Goal: Task Accomplishment & Management: Use online tool/utility

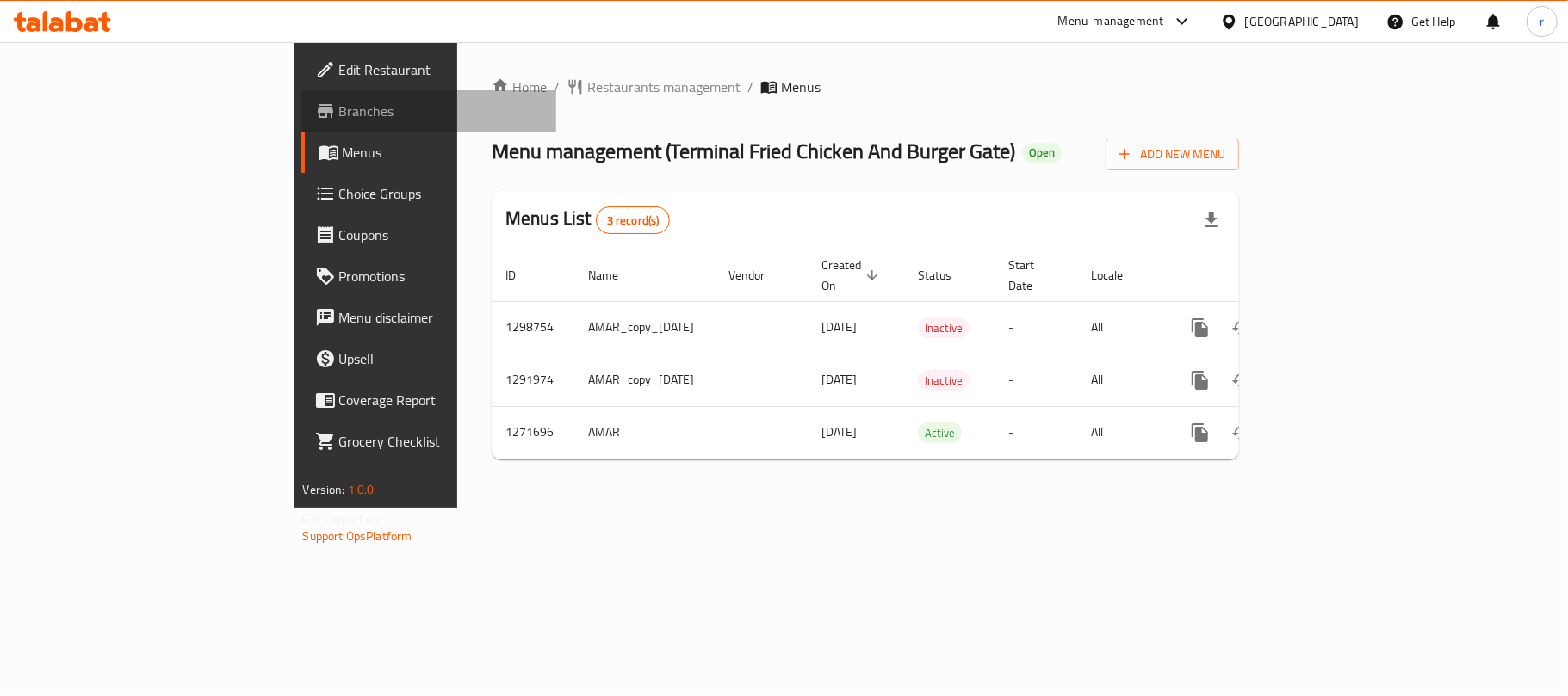
click at [339, 108] on span "Branches" at bounding box center [441, 111] width 204 height 21
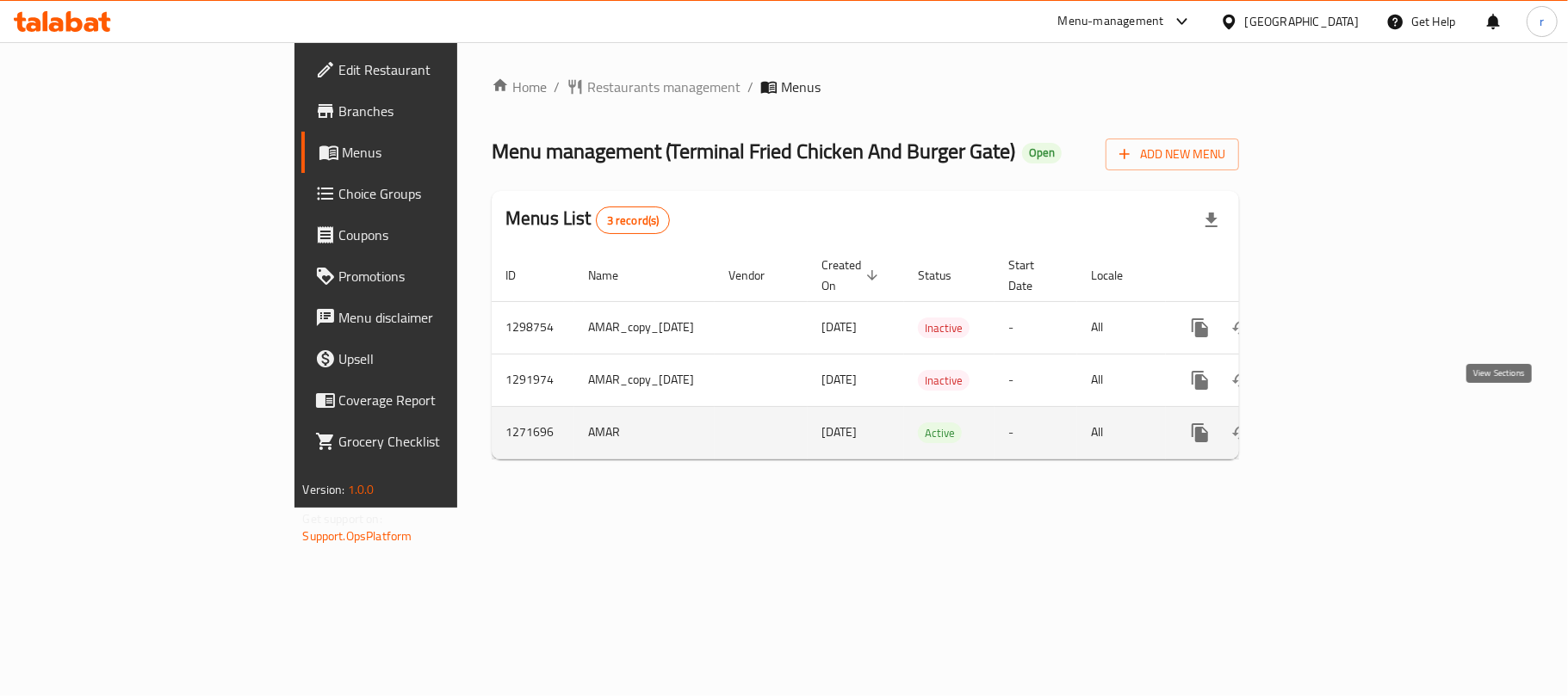
click at [1334, 423] on icon "enhanced table" at bounding box center [1324, 433] width 21 height 21
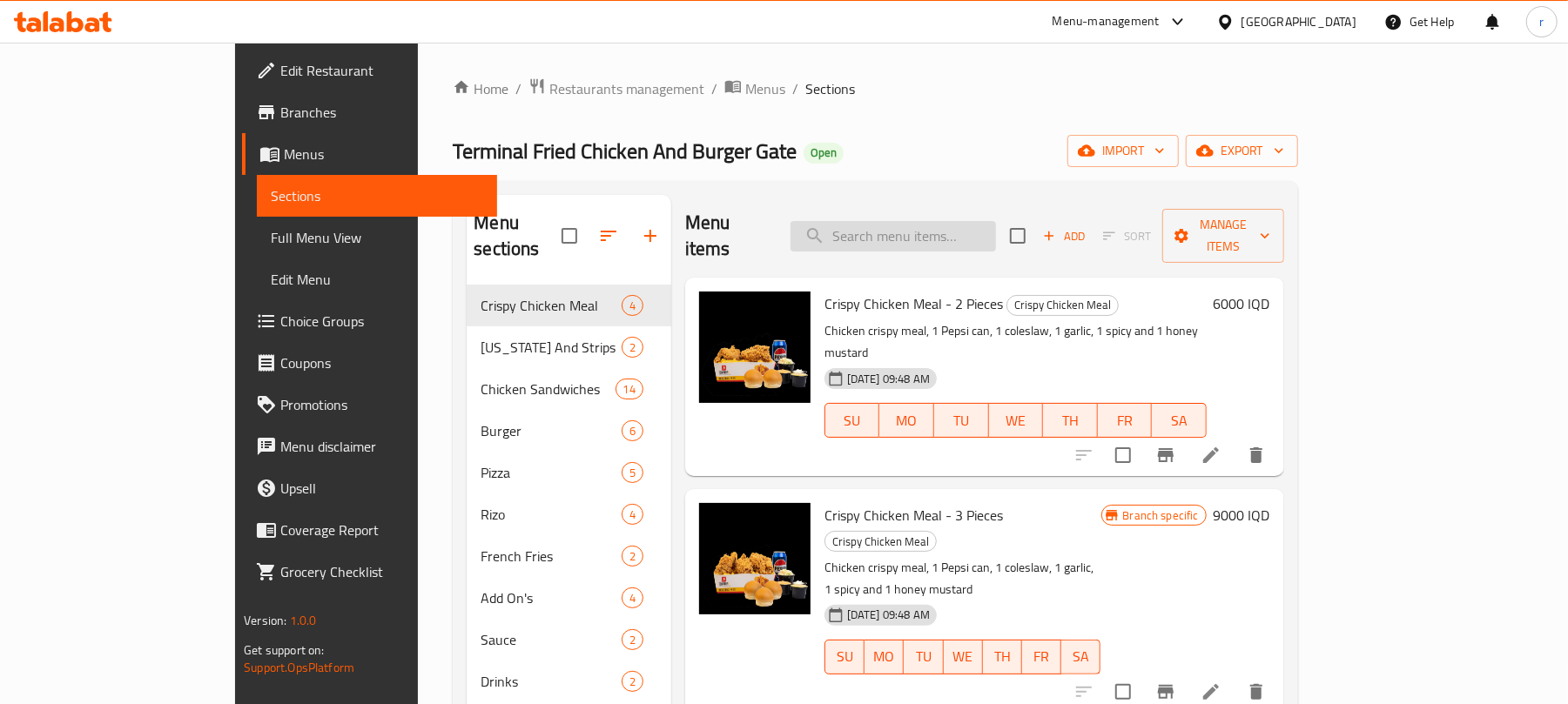
click at [937, 225] on input "search" at bounding box center [894, 236] width 206 height 30
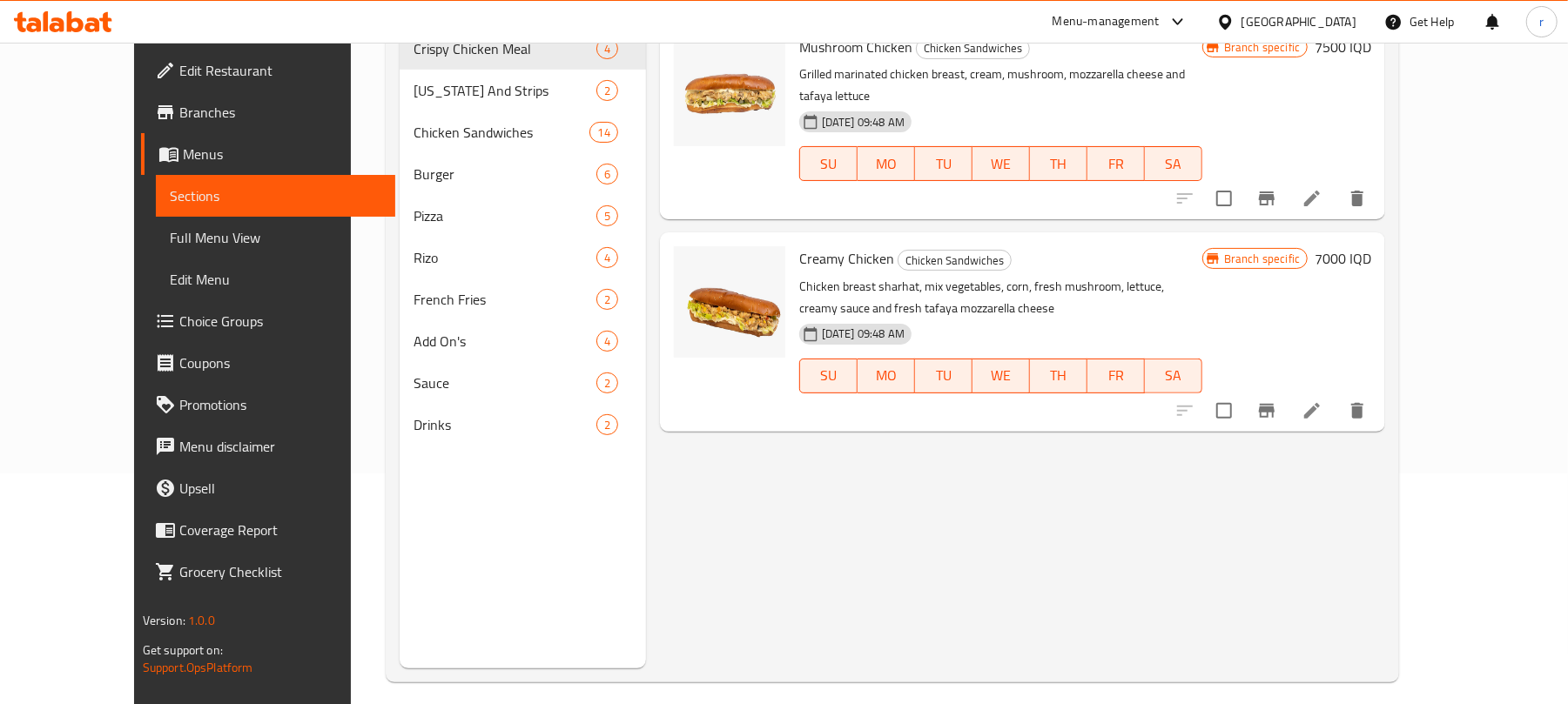
scroll to position [231, 0]
type input "cream"
click at [1323, 399] on icon at bounding box center [1313, 410] width 21 height 21
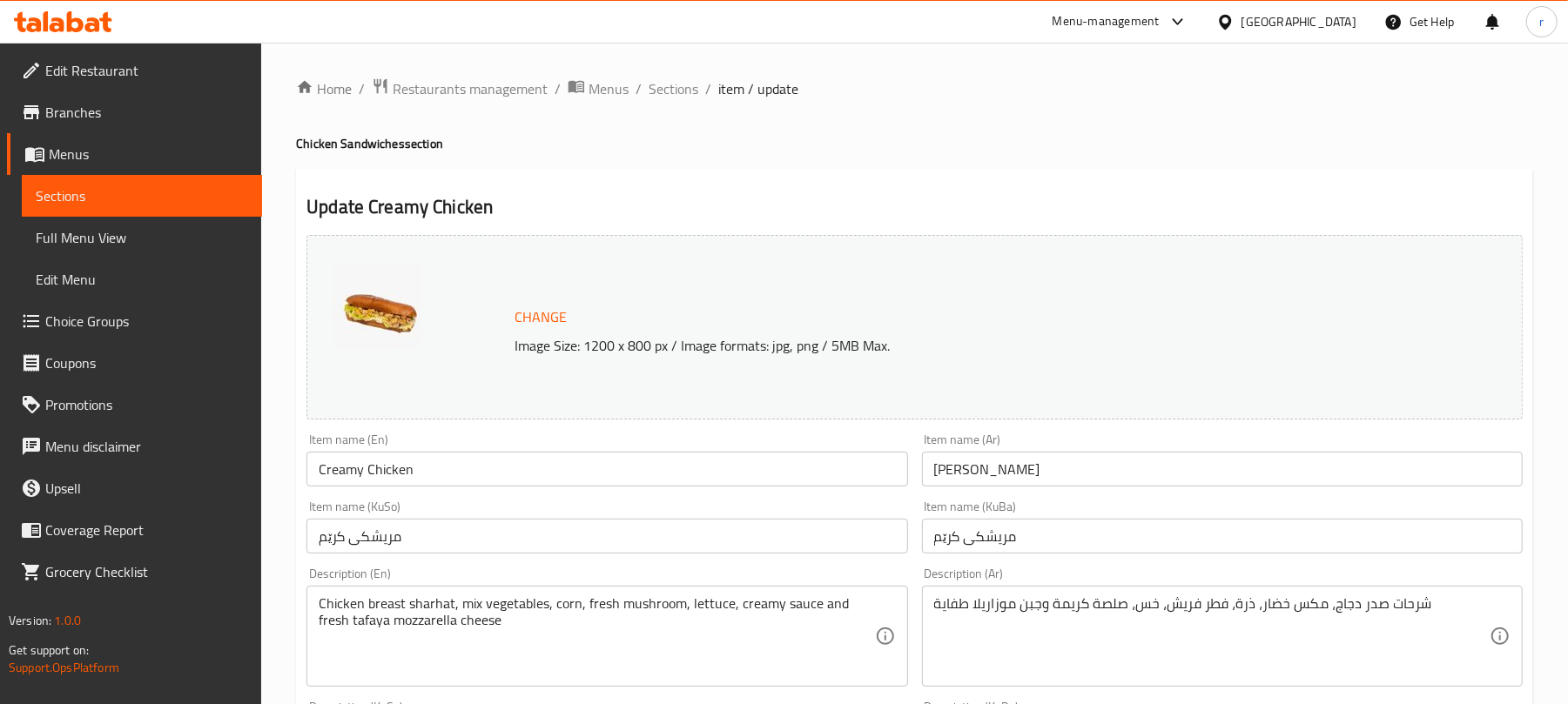
click at [92, 192] on span "Sections" at bounding box center [141, 196] width 213 height 21
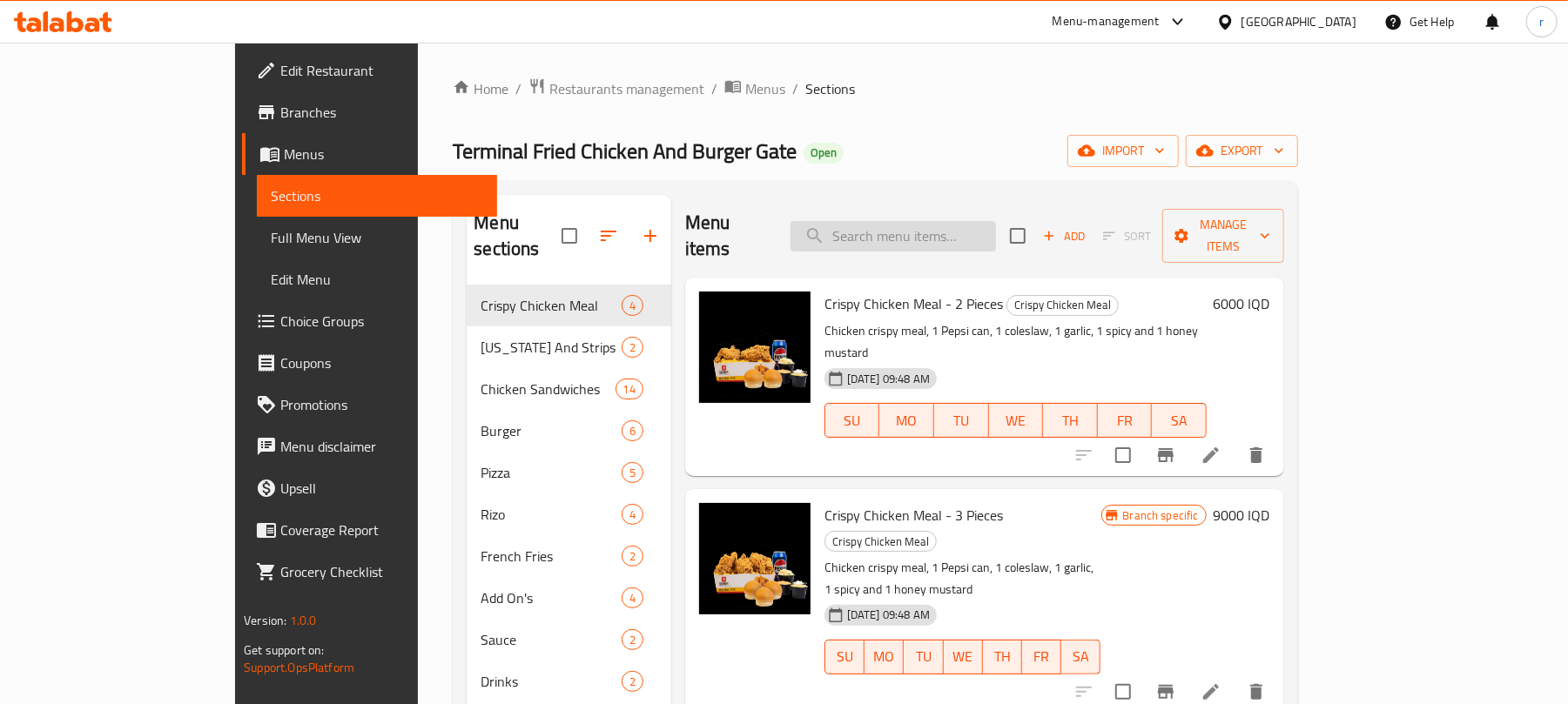
click at [983, 221] on input "search" at bounding box center [894, 236] width 206 height 30
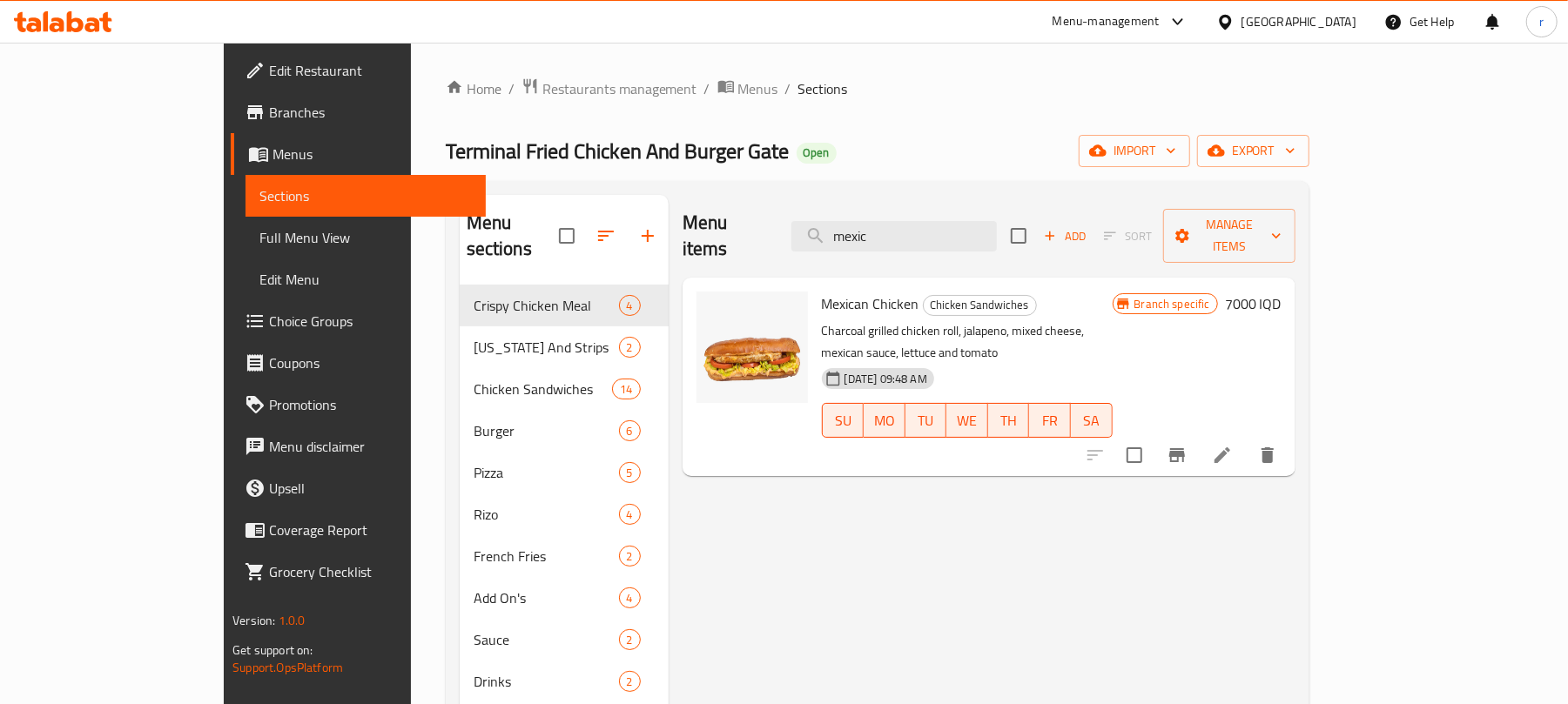
type input "mexic"
click at [1233, 445] on icon at bounding box center [1223, 455] width 21 height 21
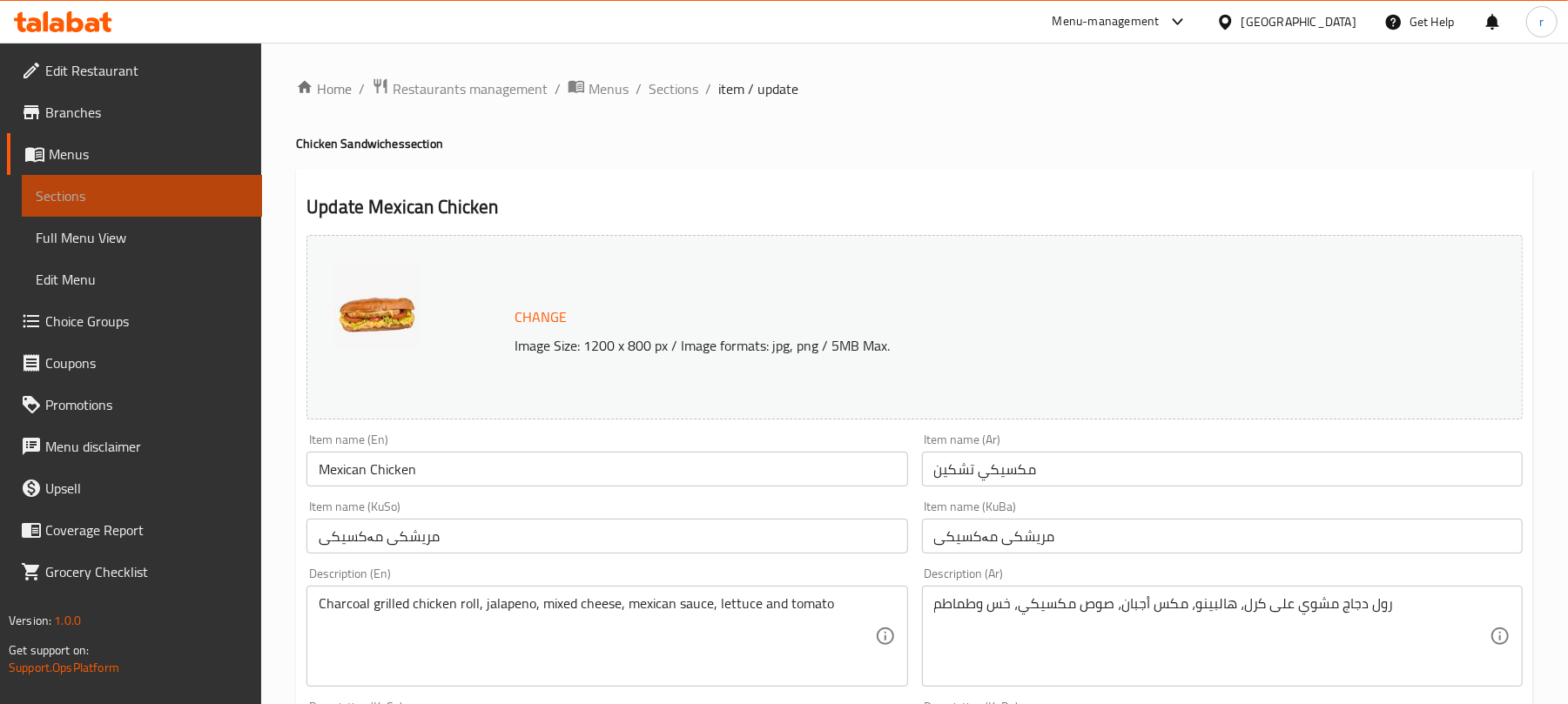
drag, startPoint x: 122, startPoint y: 190, endPoint x: 464, endPoint y: 176, distance: 342.3
click at [124, 190] on span "Sections" at bounding box center [141, 196] width 213 height 21
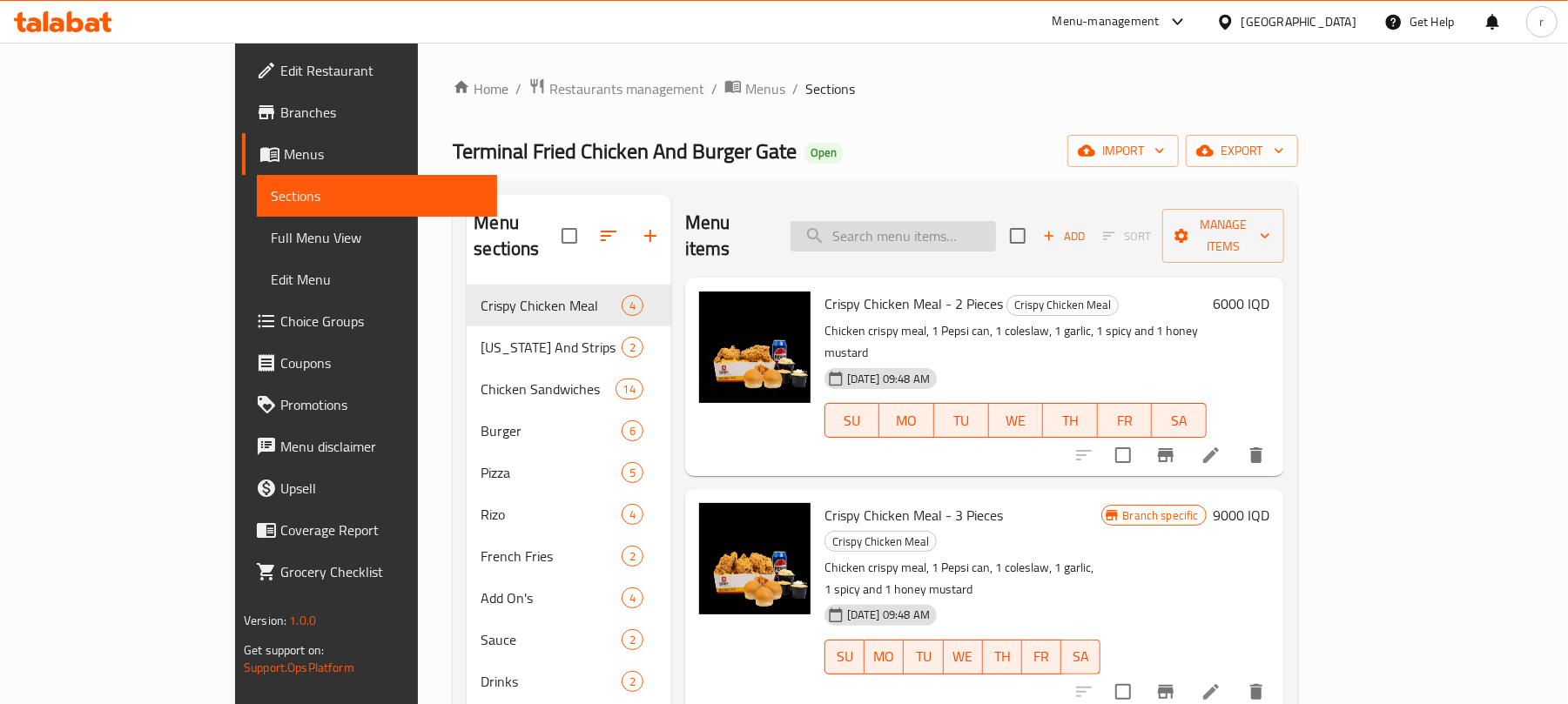
click at [996, 231] on input "search" at bounding box center [894, 236] width 206 height 30
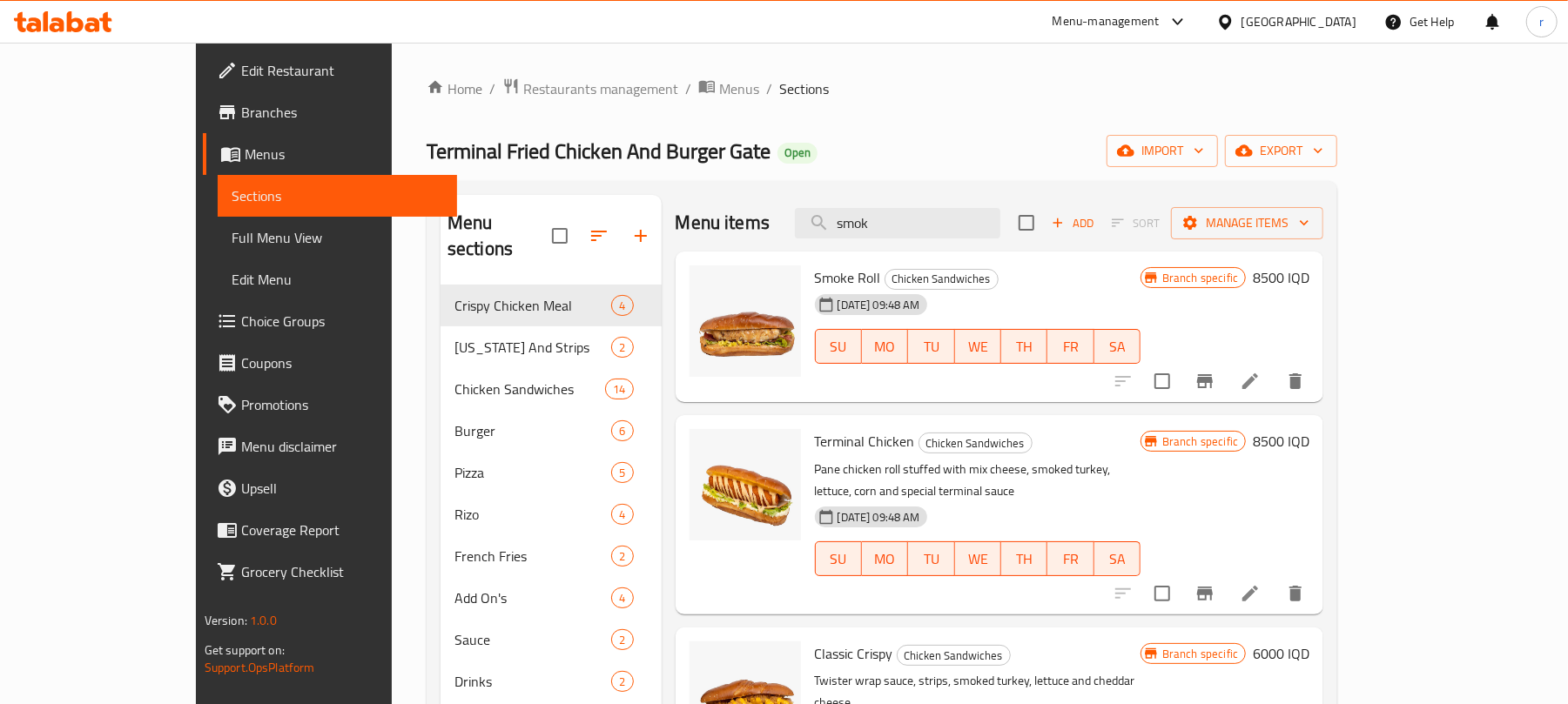
type input "smok"
click at [1258, 381] on icon at bounding box center [1251, 381] width 15 height 15
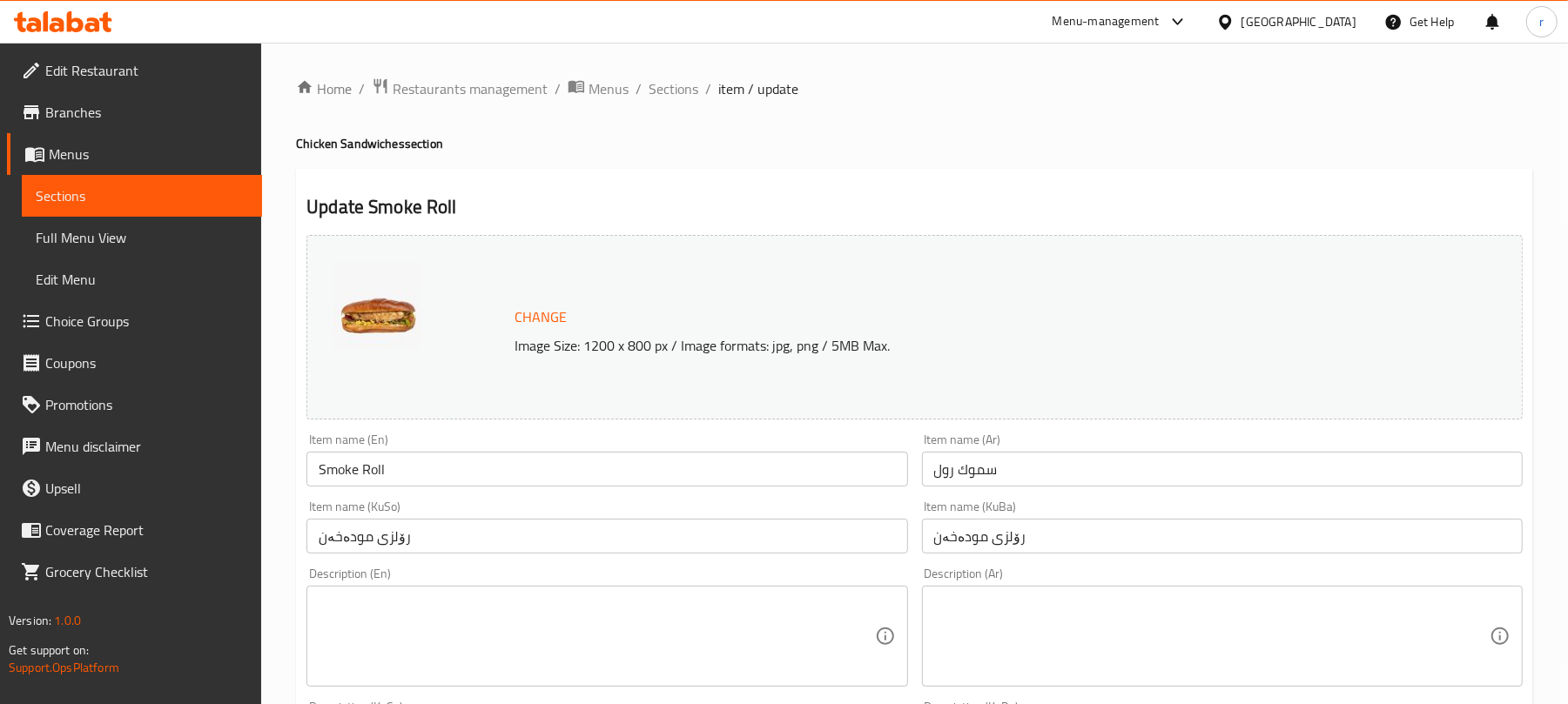
click at [705, 78] on li "/" at bounding box center [708, 89] width 6 height 21
click at [686, 78] on span "Sections" at bounding box center [674, 89] width 50 height 21
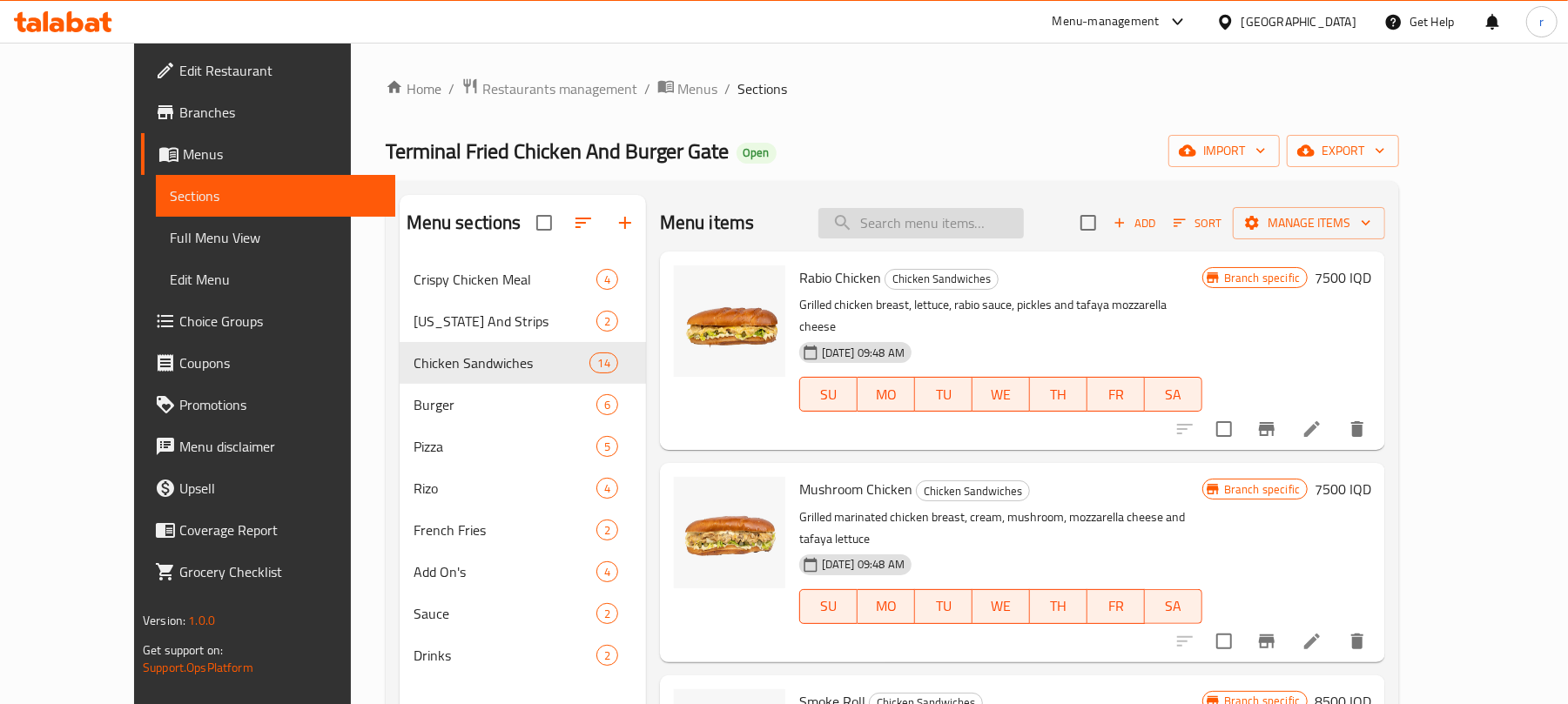
click at [967, 219] on input "search" at bounding box center [922, 223] width 206 height 30
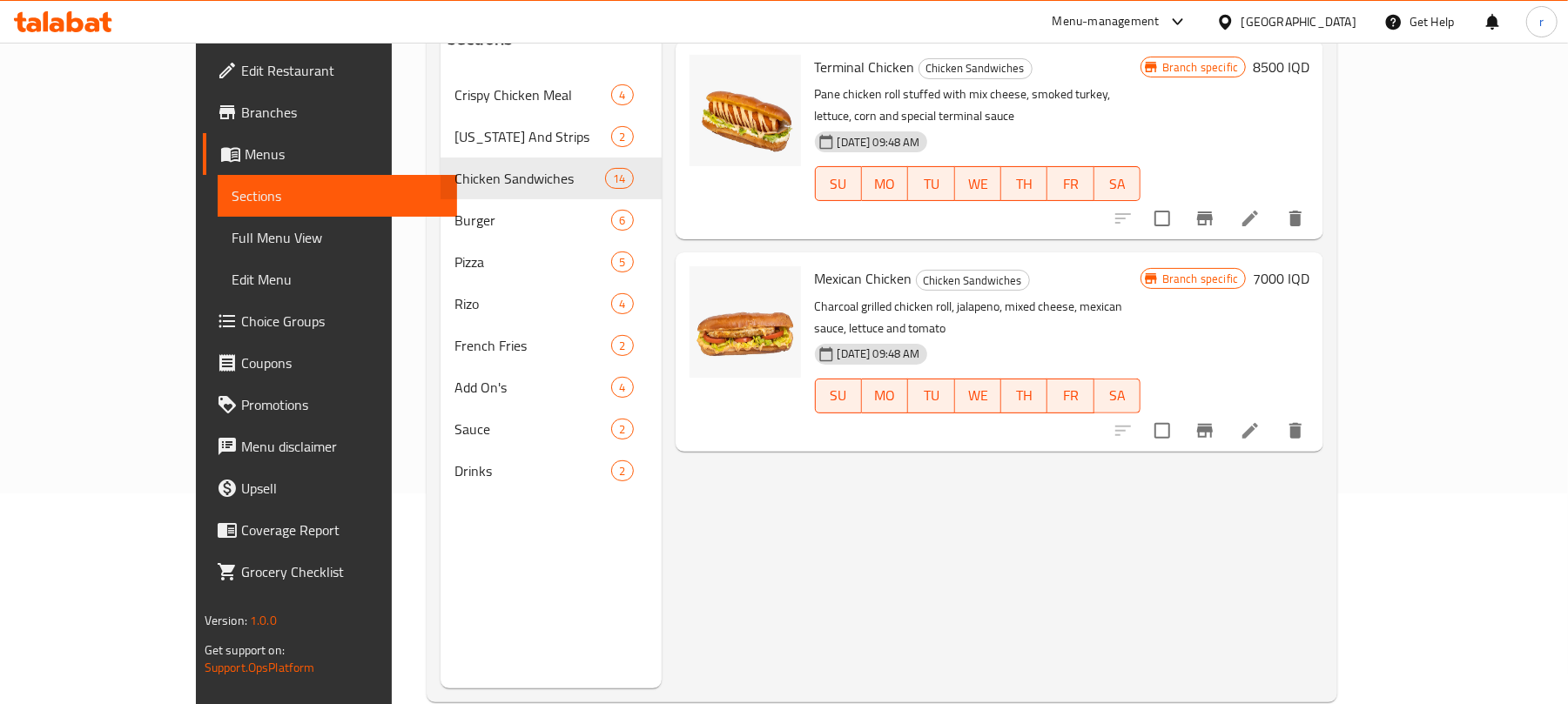
type input "chicken wr"
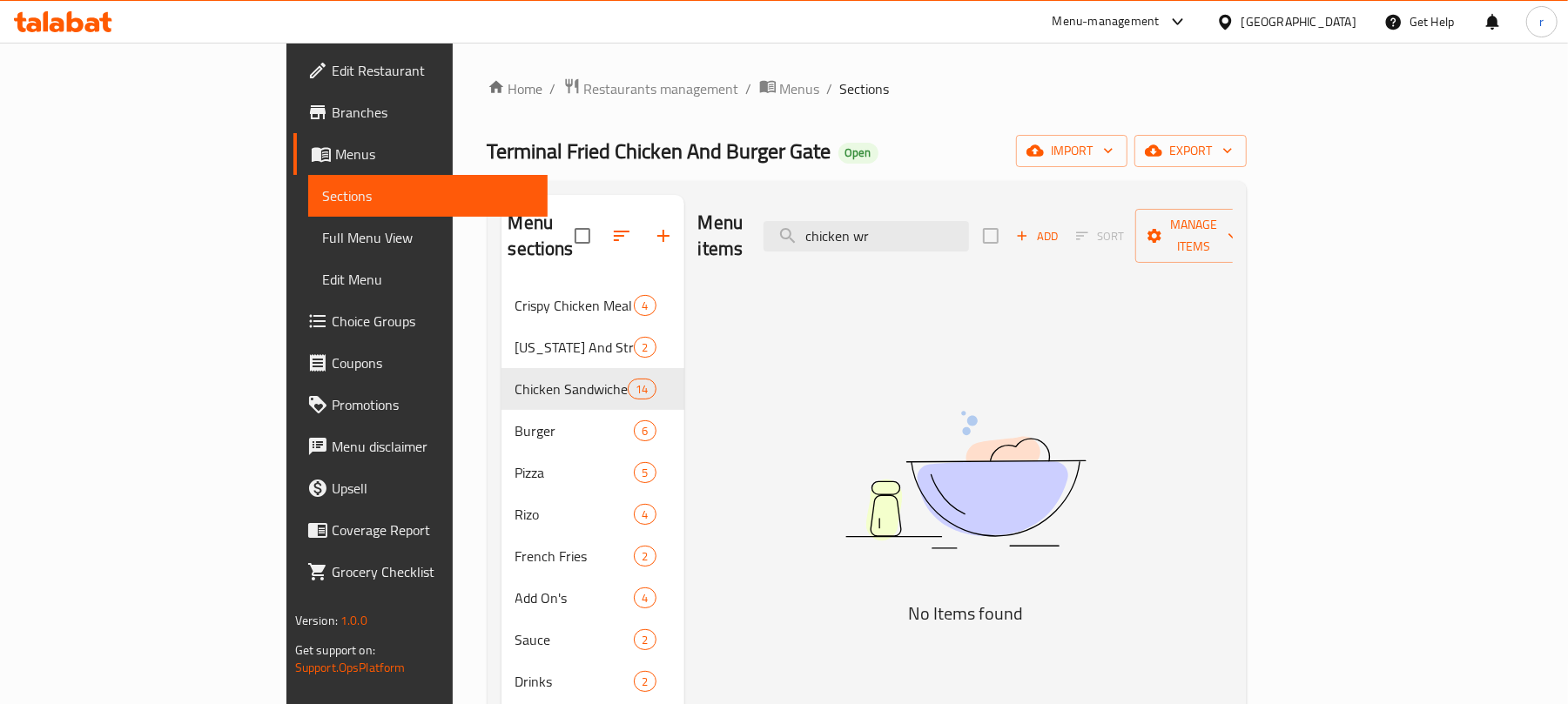
drag, startPoint x: 991, startPoint y: 219, endPoint x: 549, endPoint y: 181, distance: 443.6
click at [549, 181] on div "Menu sections Crispy Chicken Meal 4 [US_STATE] And Strips 2 Chicken Sandwiches …" at bounding box center [867, 547] width 760 height 732
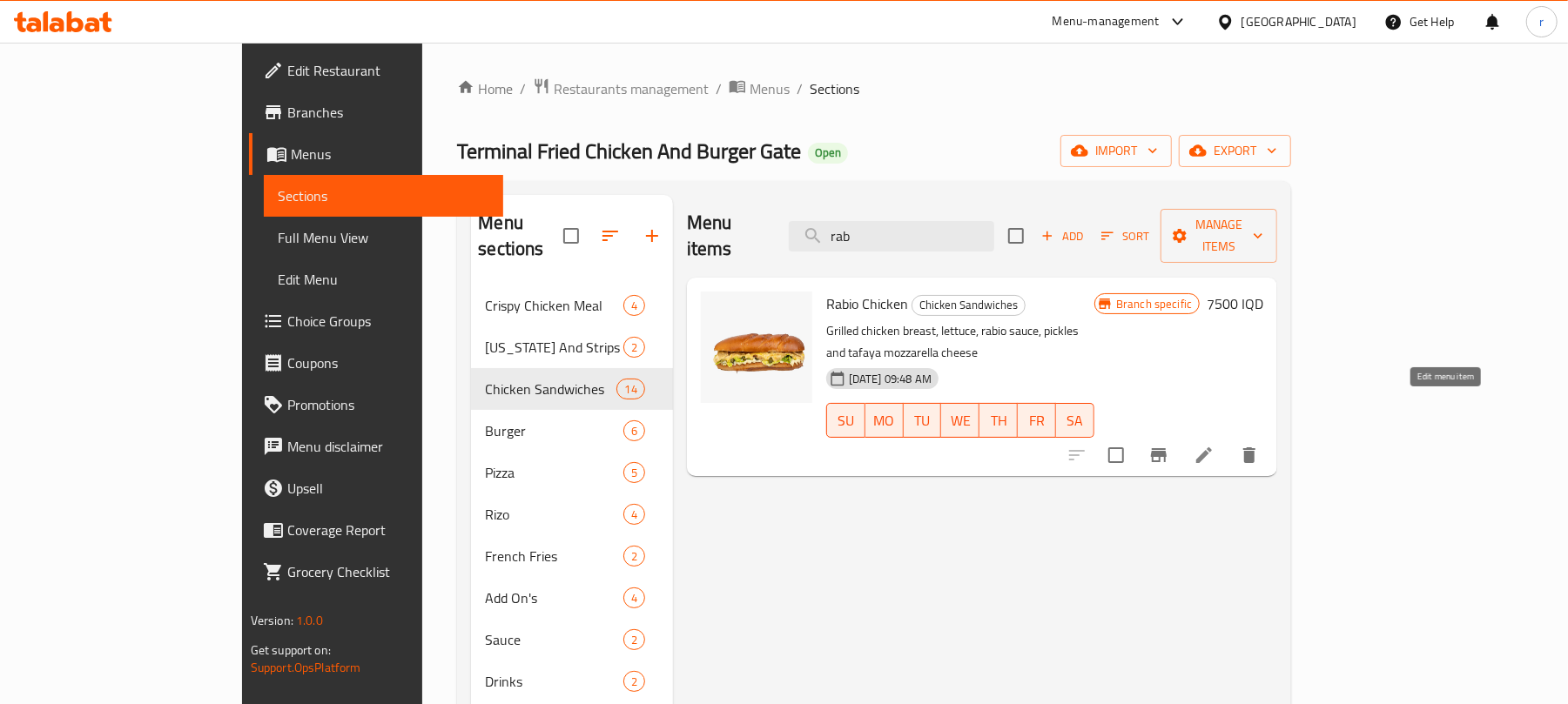
type input "rab"
click at [1214, 445] on icon at bounding box center [1205, 455] width 21 height 21
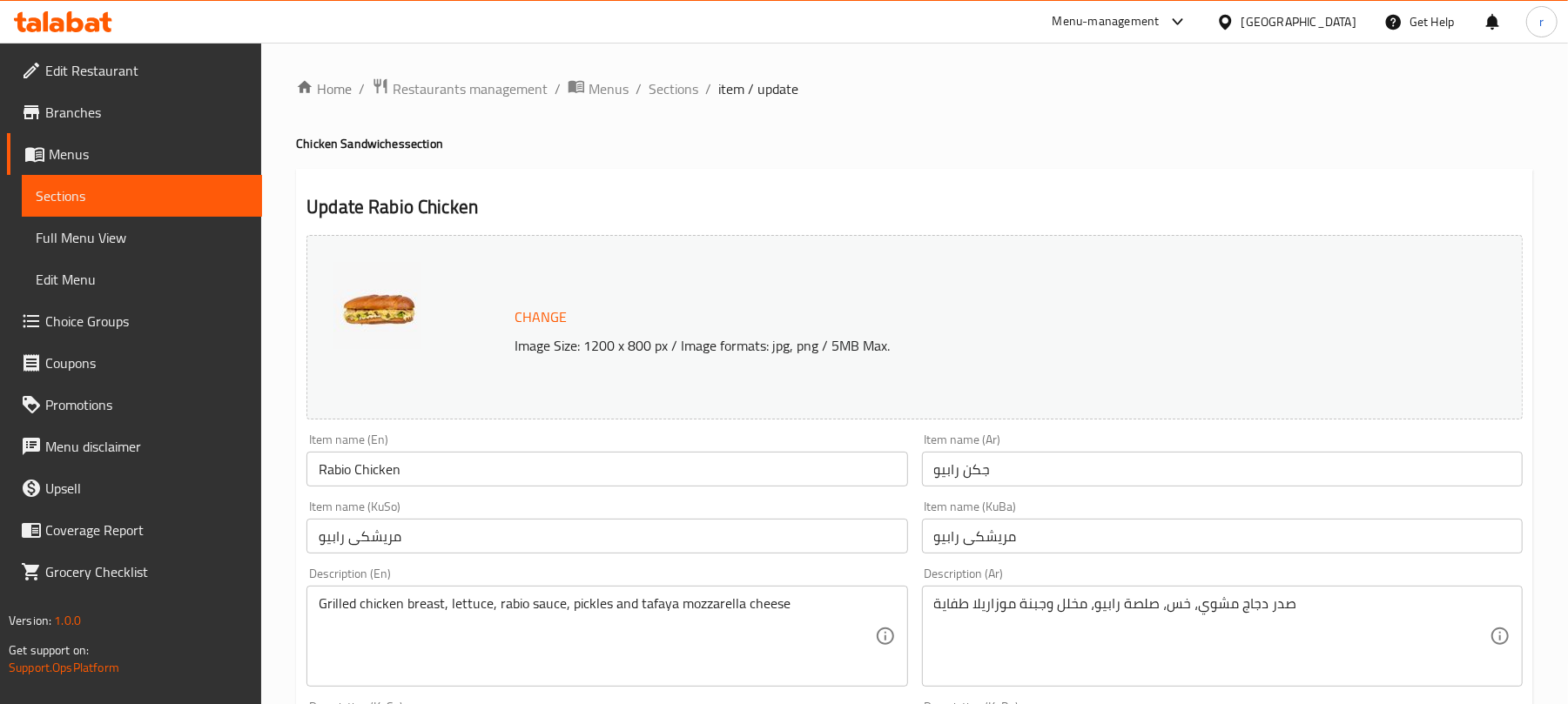
click at [134, 203] on span "Sections" at bounding box center [141, 196] width 213 height 21
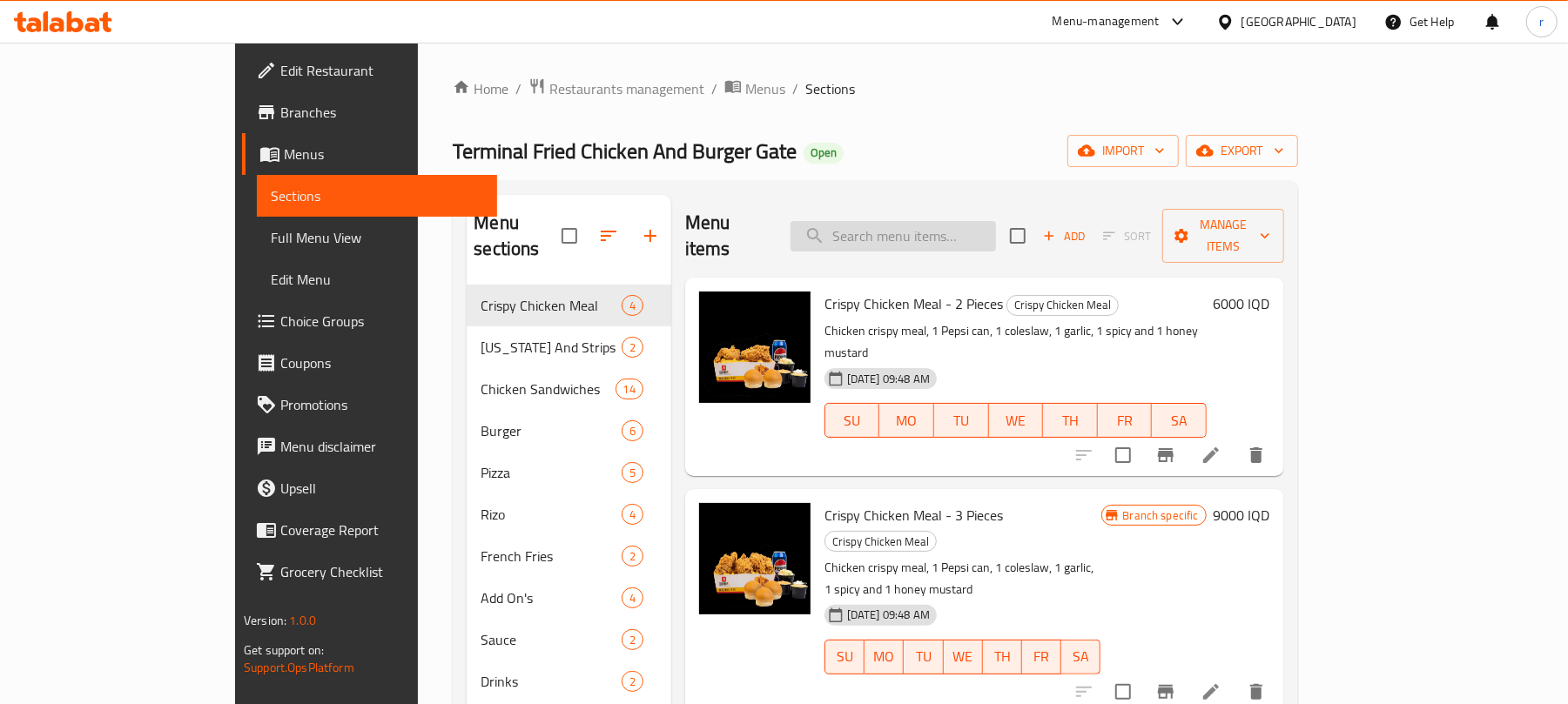
click at [988, 238] on input "search" at bounding box center [894, 236] width 206 height 30
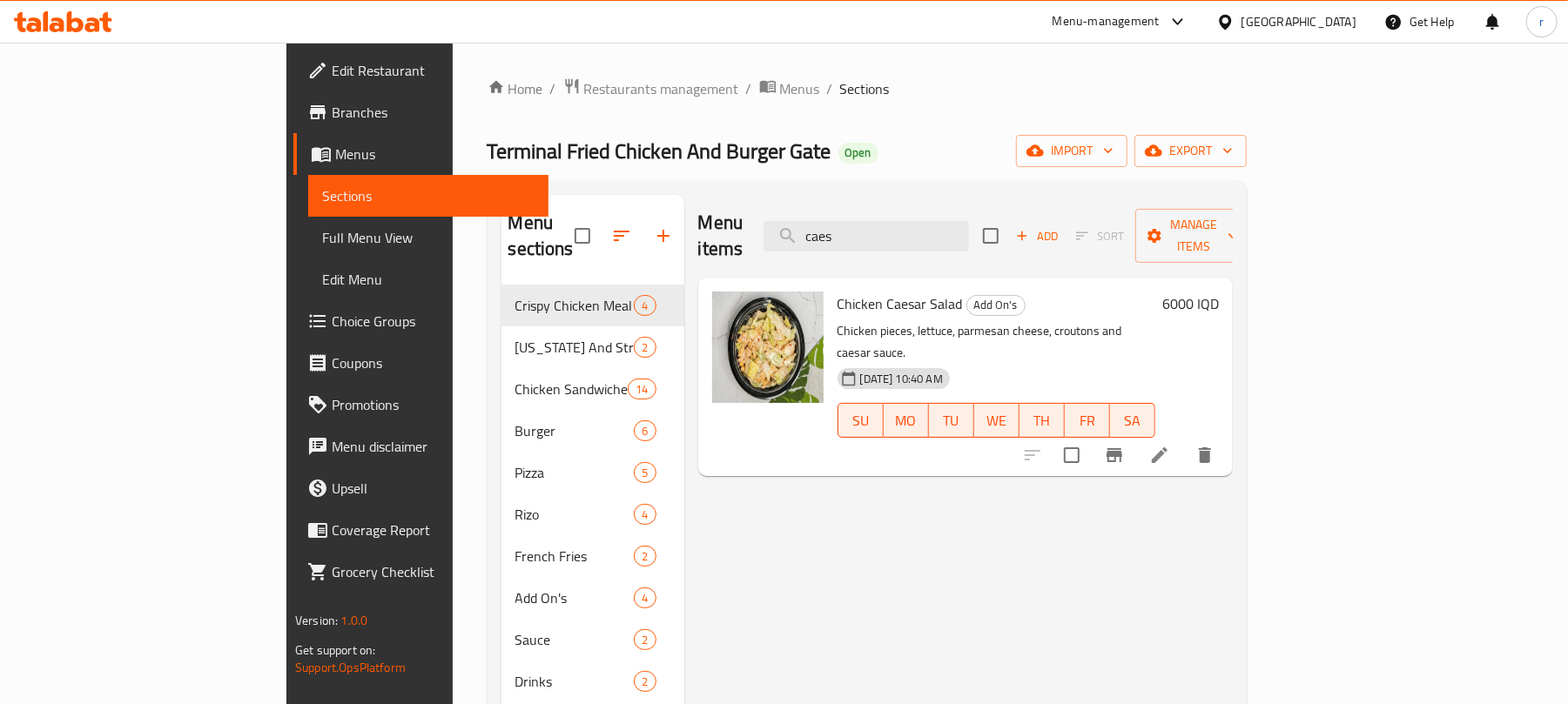
type input "caes"
click at [332, 116] on span "Branches" at bounding box center [433, 112] width 203 height 21
